Goal: Information Seeking & Learning: Learn about a topic

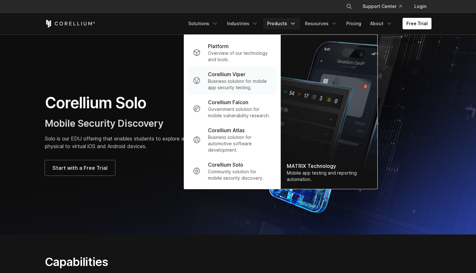
click at [246, 73] on p "Corellium Viper" at bounding box center [227, 74] width 38 height 8
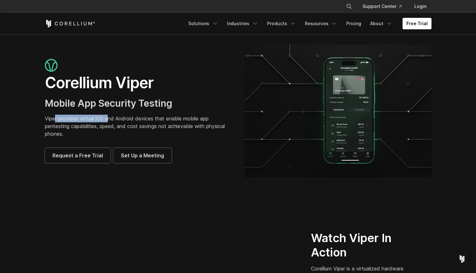
drag, startPoint x: 54, startPoint y: 119, endPoint x: 108, endPoint y: 119, distance: 54.4
click at [109, 120] on p "Viper provides virtual iOS and Android devices that enable mobile app pentestin…" at bounding box center [138, 126] width 187 height 23
click at [95, 119] on p "Viper provides virtual iOS and Android devices that enable mobile app pentestin…" at bounding box center [138, 126] width 187 height 23
click at [120, 120] on p "Viper provides virtual iOS and Android devices that enable mobile app pentestin…" at bounding box center [138, 126] width 187 height 23
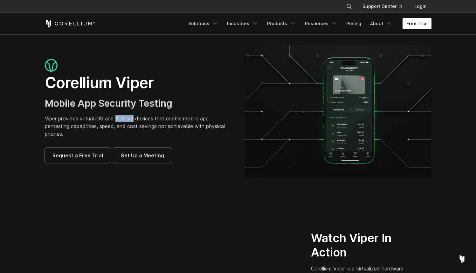
click at [120, 120] on p "Viper provides virtual iOS and Android devices that enable mobile app pentestin…" at bounding box center [138, 126] width 187 height 23
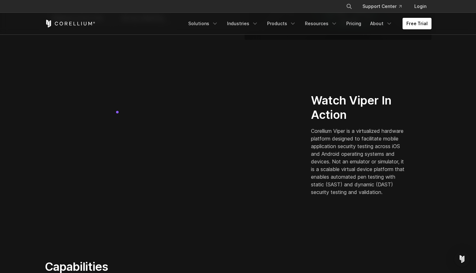
scroll to position [154, 0]
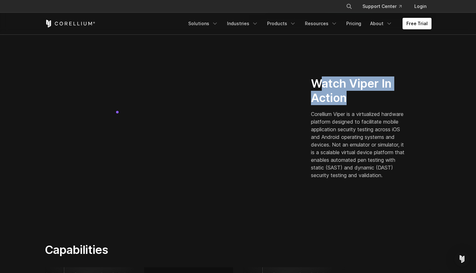
drag, startPoint x: 317, startPoint y: 80, endPoint x: 347, endPoint y: 93, distance: 32.9
click at [347, 93] on h2 "Watch Viper In Action" at bounding box center [359, 90] width 96 height 29
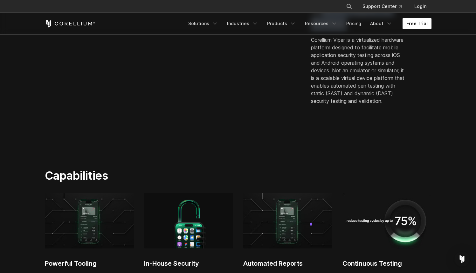
scroll to position [228, 0]
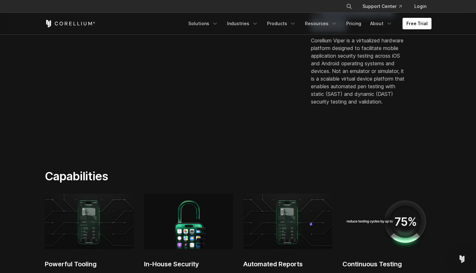
drag, startPoint x: 353, startPoint y: 75, endPoint x: 387, endPoint y: 101, distance: 43.4
click at [387, 101] on p "Corellium Viper is a virtualized hardware platform designed to facilitate mobil…" at bounding box center [359, 71] width 96 height 69
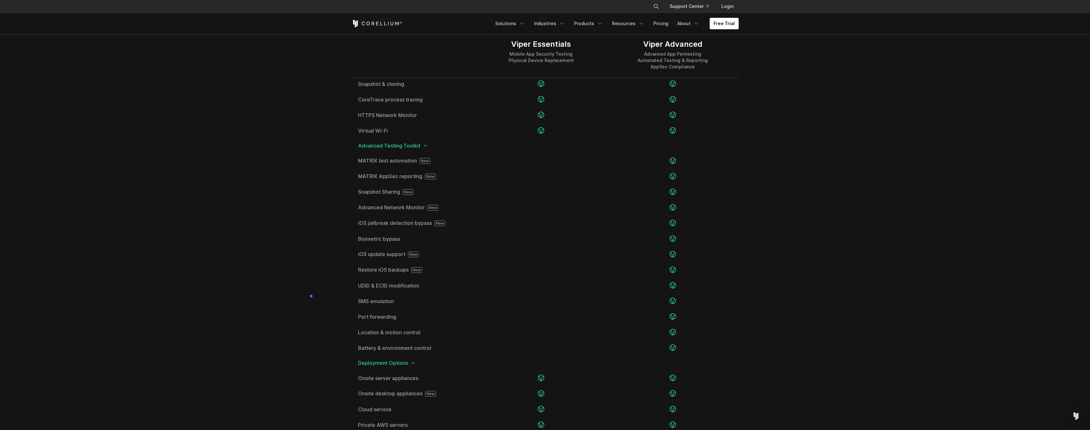
scroll to position [1017, 0]
click at [425, 147] on icon at bounding box center [425, 145] width 5 height 5
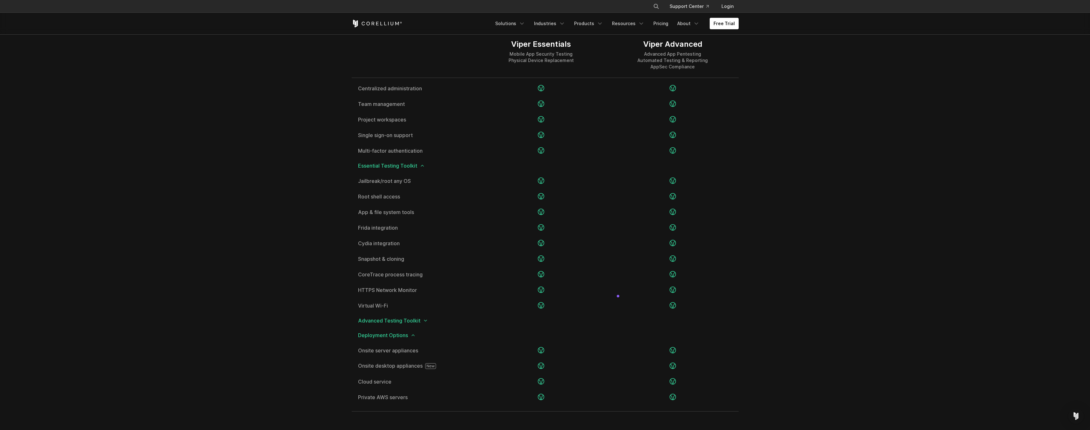
scroll to position [838, 0]
click at [424, 272] on icon at bounding box center [425, 324] width 5 height 5
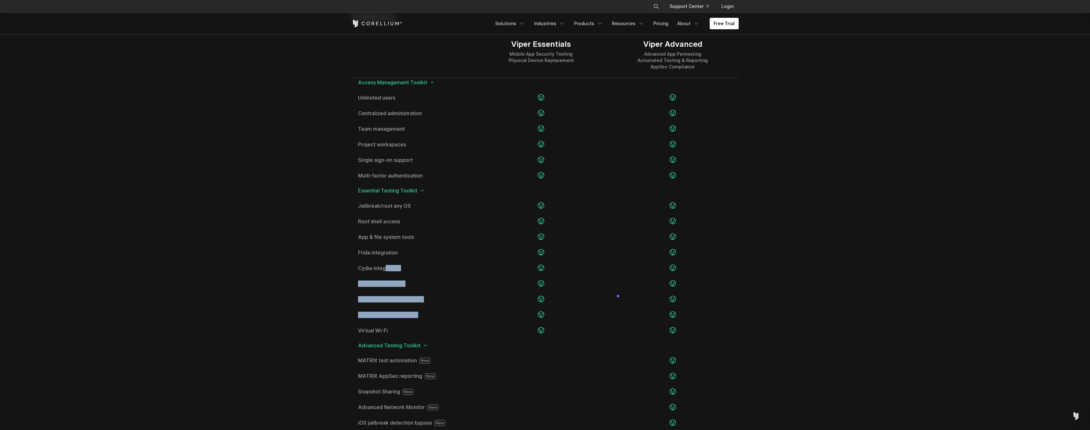
drag, startPoint x: 730, startPoint y: 249, endPoint x: 748, endPoint y: 312, distance: 65.1
click at [476, 272] on section "Editions Viper Essentials Mobile App Security Testing Physical Device Replaceme…" at bounding box center [545, 322] width 1090 height 665
click at [476, 266] on section "Editions Viper Essentials Mobile App Security Testing Physical Device Replaceme…" at bounding box center [545, 322] width 1090 height 665
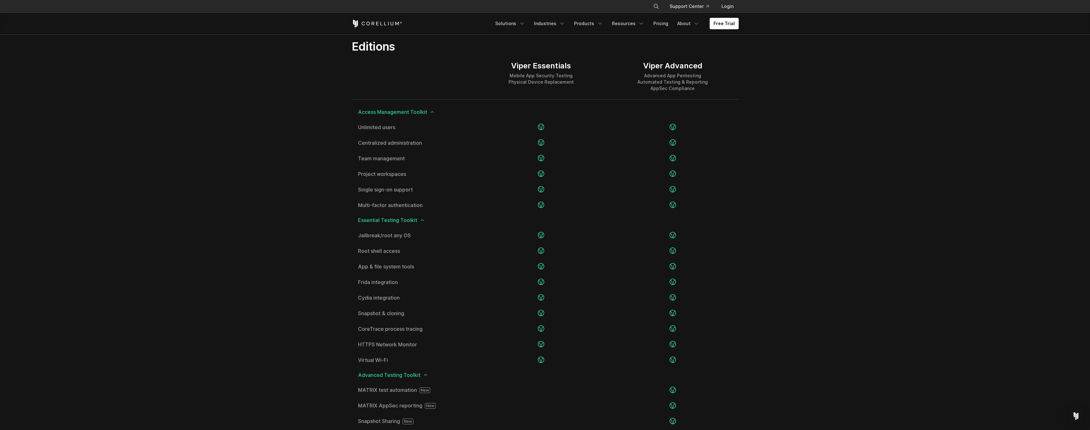
scroll to position [788, 0]
